Goal: Information Seeking & Learning: Find contact information

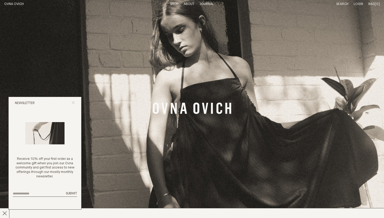
click at [72, 103] on icon "Close popup" at bounding box center [73, 102] width 3 height 3
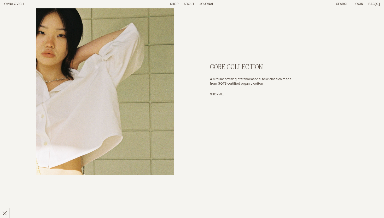
scroll to position [1588, 0]
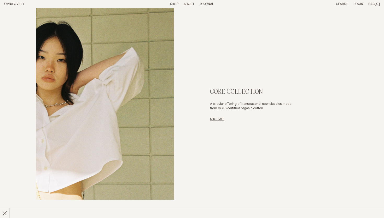
click at [216, 119] on link "Shop All" at bounding box center [217, 118] width 14 height 3
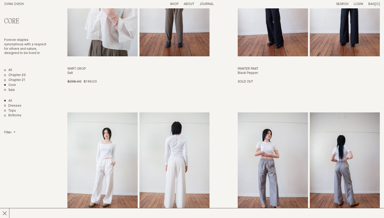
scroll to position [1288, 0]
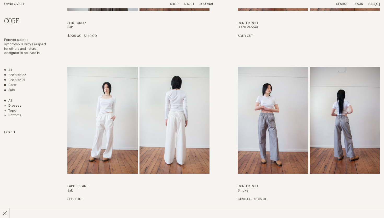
click at [177, 2] on link "Shop" at bounding box center [174, 3] width 8 height 3
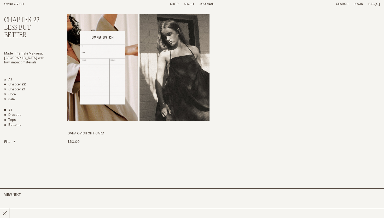
scroll to position [1174, 0]
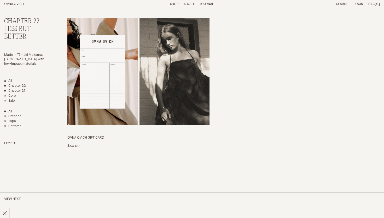
click at [11, 89] on link "Chapter 21" at bounding box center [14, 91] width 21 height 4
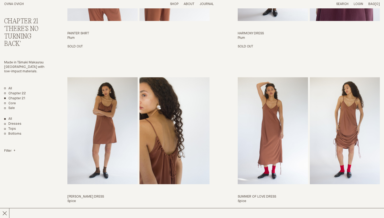
scroll to position [301, 0]
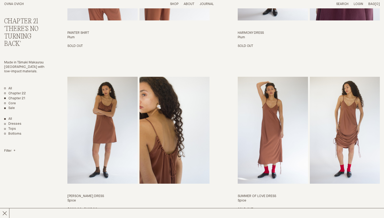
click at [5, 109] on link "Sale" at bounding box center [9, 108] width 11 height 4
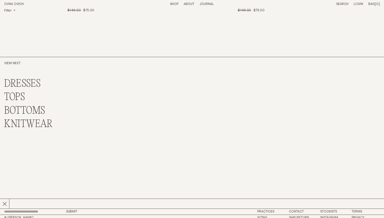
scroll to position [1967, 0]
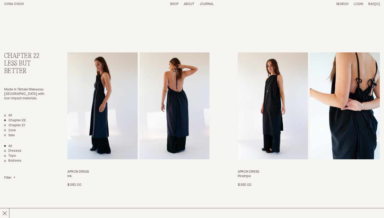
scroll to position [1174, 0]
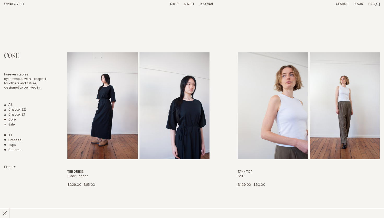
scroll to position [1288, 0]
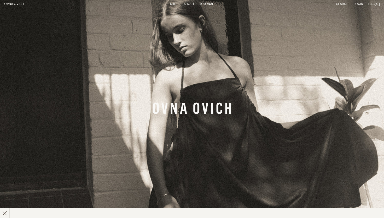
click at [191, 4] on p "About" at bounding box center [189, 4] width 11 height 4
click at [218, 5] on link "Practices" at bounding box center [210, 3] width 17 height 3
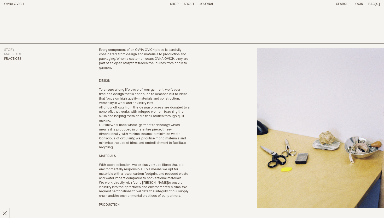
click at [203, 5] on link "Journal" at bounding box center [207, 3] width 14 height 3
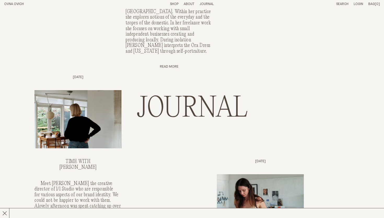
scroll to position [872, 0]
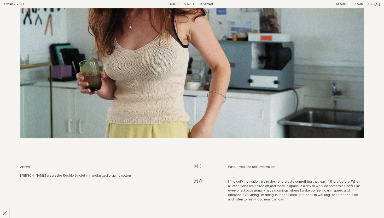
scroll to position [264, 0]
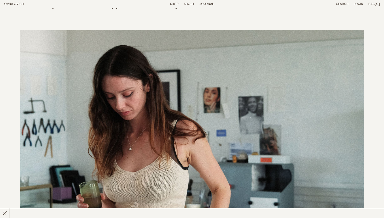
scroll to position [0, 0]
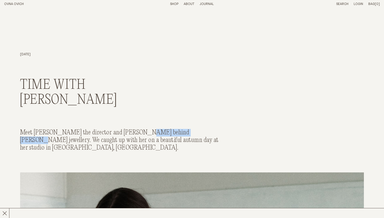
drag, startPoint x: 135, startPoint y: 132, endPoint x: 182, endPoint y: 132, distance: 46.6
click at [182, 132] on div "Meet Maeve the director and goldsmith behind Hera Saabi jewellery. We caught up…" at bounding box center [121, 140] width 202 height 22
copy div "Hera Saabi jewellery"
click at [191, 3] on p "About" at bounding box center [189, 4] width 11 height 4
click at [172, 5] on link "Story" at bounding box center [170, 3] width 10 height 3
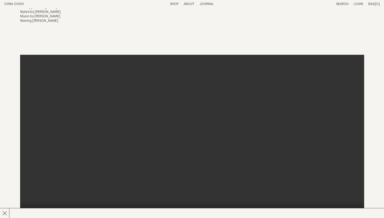
scroll to position [423, 0]
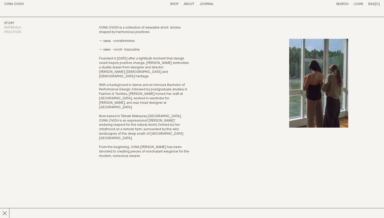
scroll to position [46, 0]
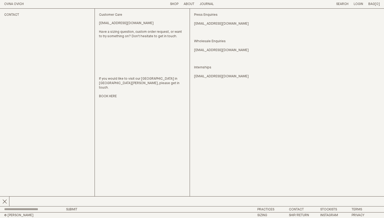
click at [109, 94] on link "BOOK HERE" at bounding box center [108, 96] width 18 height 4
click at [193, 5] on p "About" at bounding box center [189, 4] width 11 height 4
click at [172, 4] on link "Story" at bounding box center [170, 3] width 10 height 3
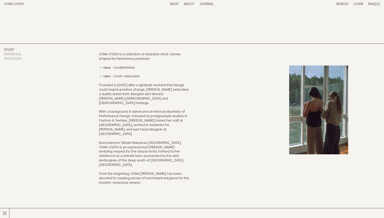
click at [192, 4] on p "About" at bounding box center [189, 4] width 11 height 4
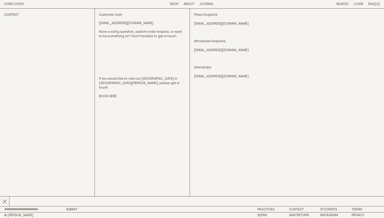
click at [213, 24] on link "[EMAIL_ADDRESS][DOMAIN_NAME]" at bounding box center [221, 24] width 55 height 4
drag, startPoint x: 252, startPoint y: 21, endPoint x: 196, endPoint y: 21, distance: 55.7
click at [196, 21] on p "Press Enquiries [EMAIL_ADDRESS][DOMAIN_NAME] Wholesale Enquiries [EMAIL_ADDRESS…" at bounding box center [237, 33] width 87 height 40
drag, startPoint x: 236, startPoint y: 23, endPoint x: 193, endPoint y: 24, distance: 43.2
click at [193, 24] on div "Contact Customer Care [EMAIL_ADDRESS][DOMAIN_NAME] Have a sizing question, cust…" at bounding box center [192, 107] width 376 height 197
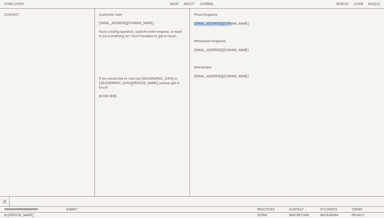
copy link "[EMAIL_ADDRESS][DOMAIN_NAME]"
